Goal: Find specific page/section: Find specific page/section

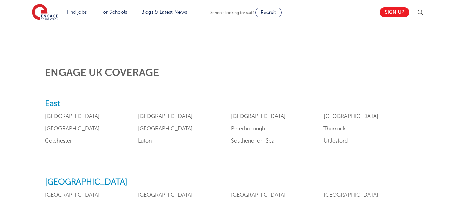
scroll to position [239, 0]
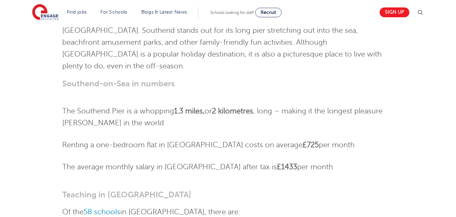
scroll to position [68, 0]
